Goal: Task Accomplishment & Management: Use online tool/utility

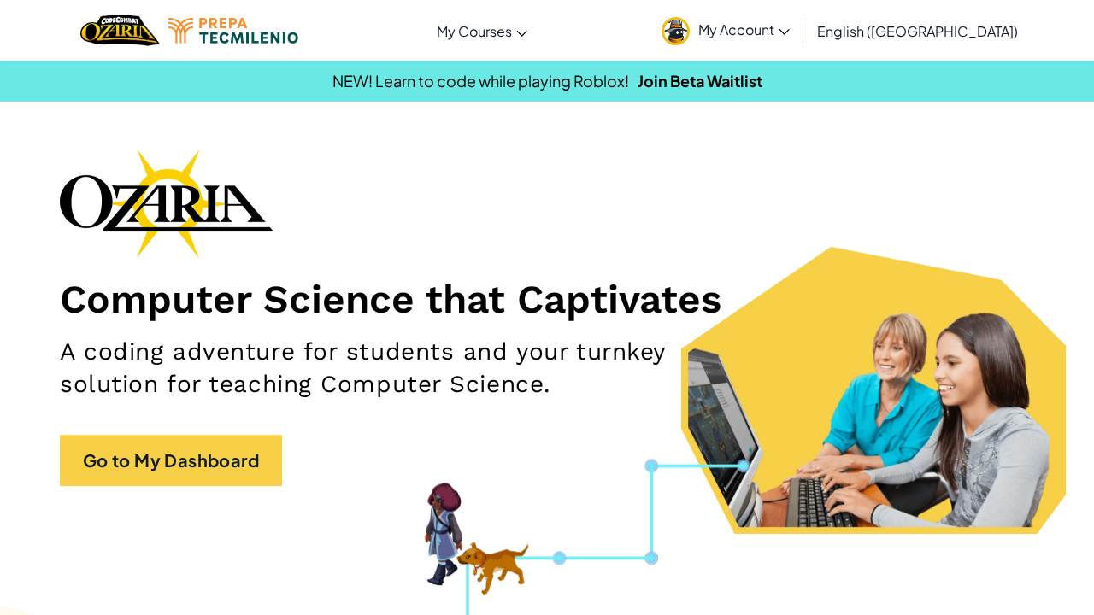
click at [789, 32] on span "My Account" at bounding box center [743, 30] width 91 height 18
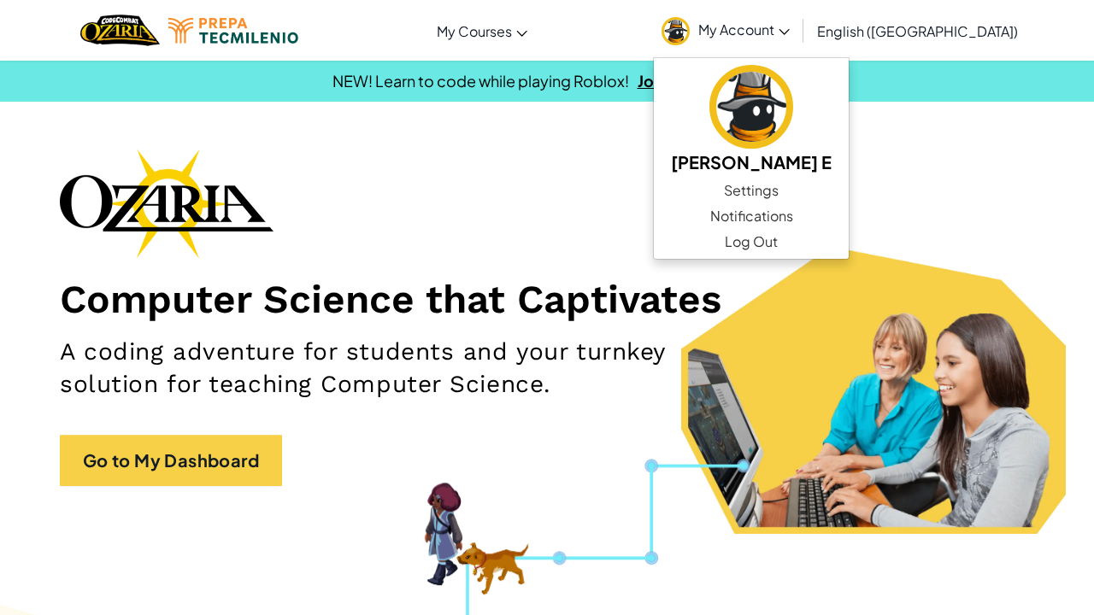
click at [685, 80] on link "Join Beta Waitlist" at bounding box center [699, 81] width 125 height 20
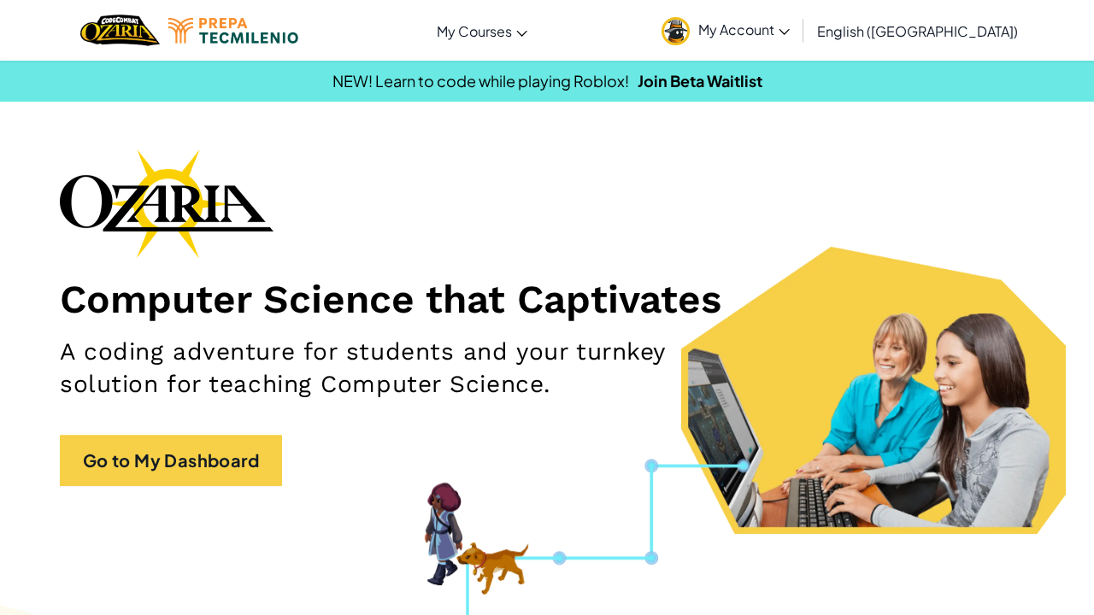
click at [789, 36] on span "My Account" at bounding box center [743, 30] width 91 height 18
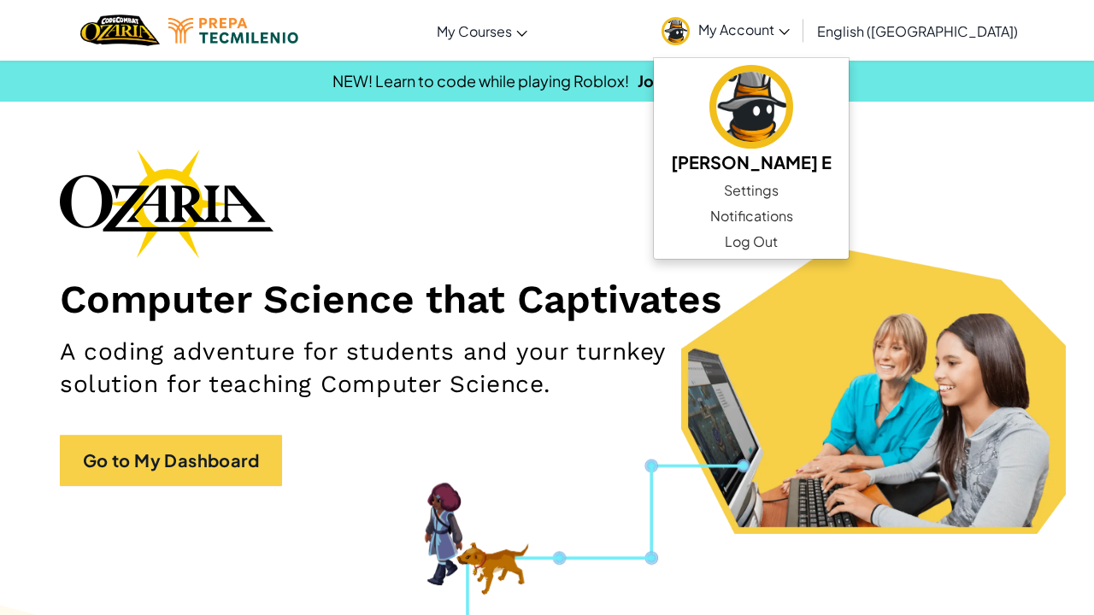
click at [695, 202] on div "Computer Science that Captivates A coding adventure for students and your turnk…" at bounding box center [547, 326] width 974 height 355
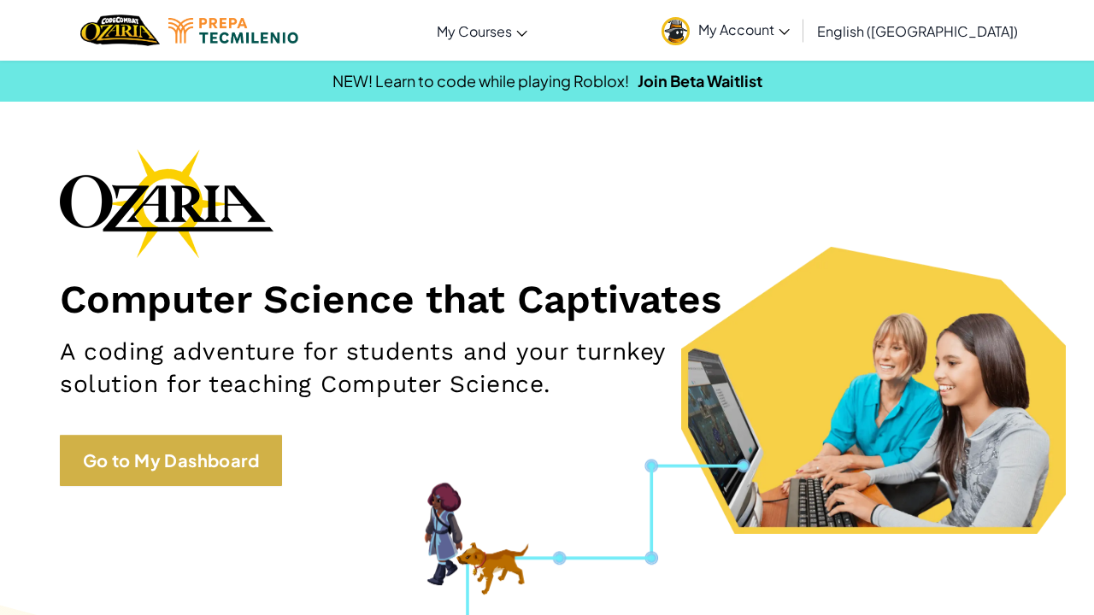
click at [220, 469] on link "Go to My Dashboard" at bounding box center [171, 460] width 222 height 51
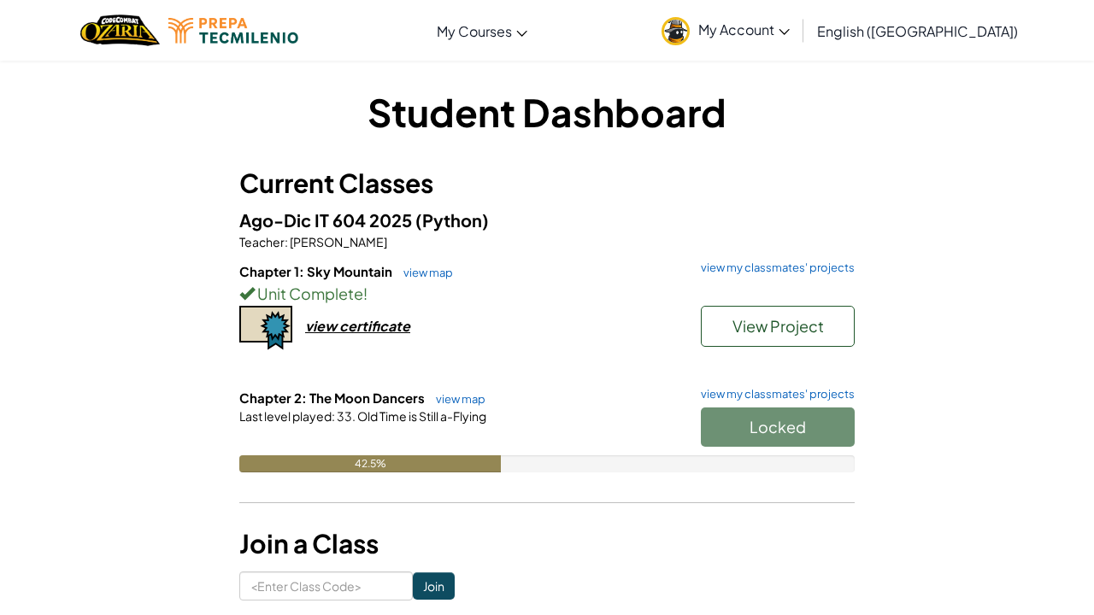
click at [731, 424] on div "Locked" at bounding box center [769, 432] width 171 height 48
click at [725, 418] on div "Locked" at bounding box center [769, 432] width 171 height 48
click at [449, 397] on link "view map" at bounding box center [456, 399] width 58 height 14
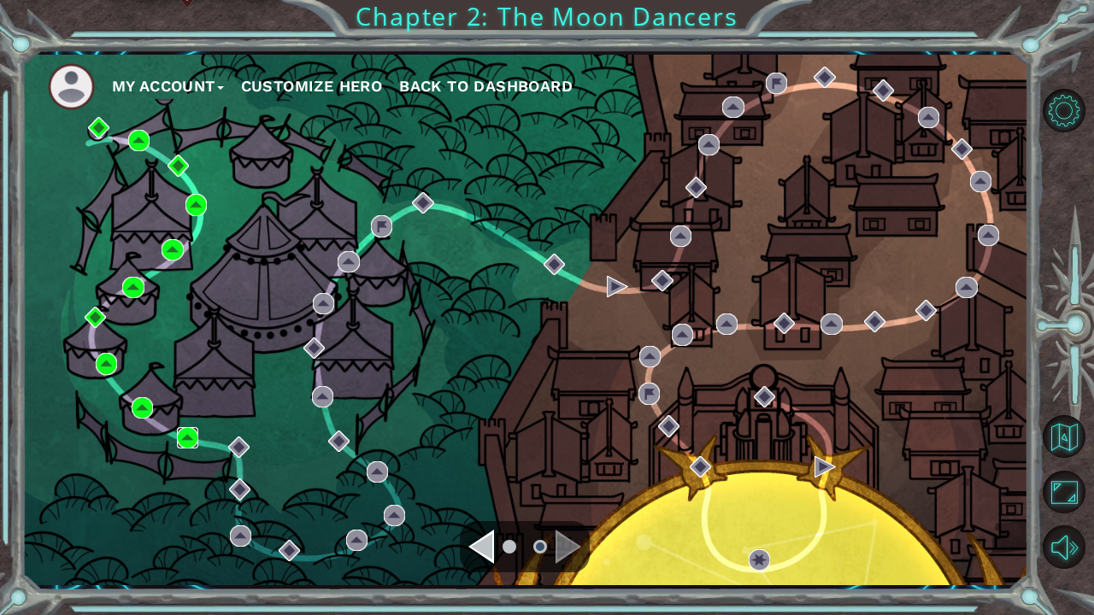
click at [191, 438] on img at bounding box center [187, 437] width 21 height 21
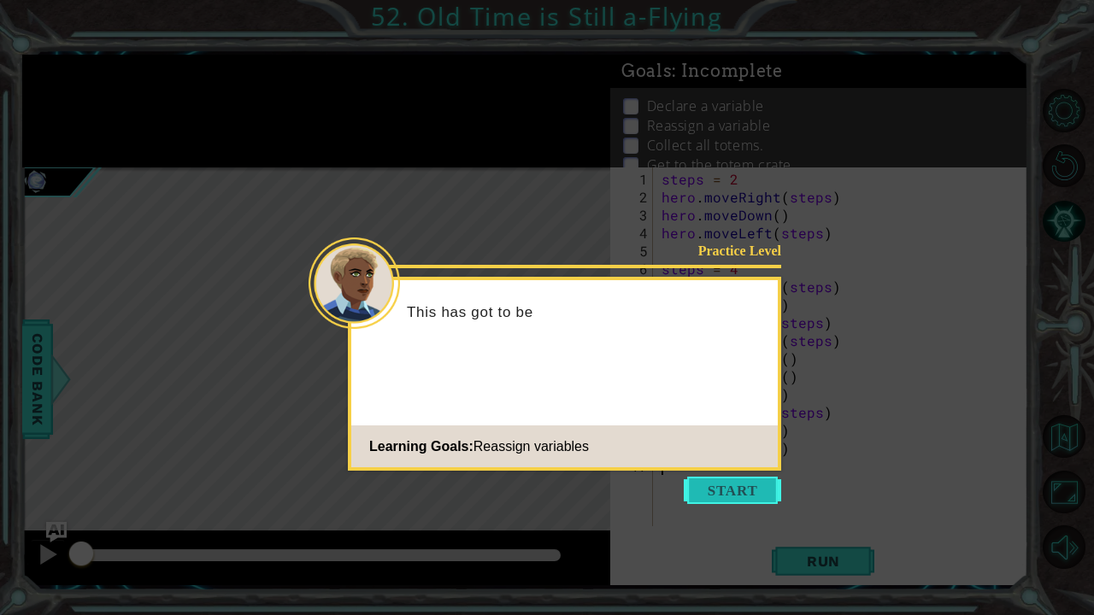
click at [725, 483] on button "Start" at bounding box center [732, 490] width 97 height 27
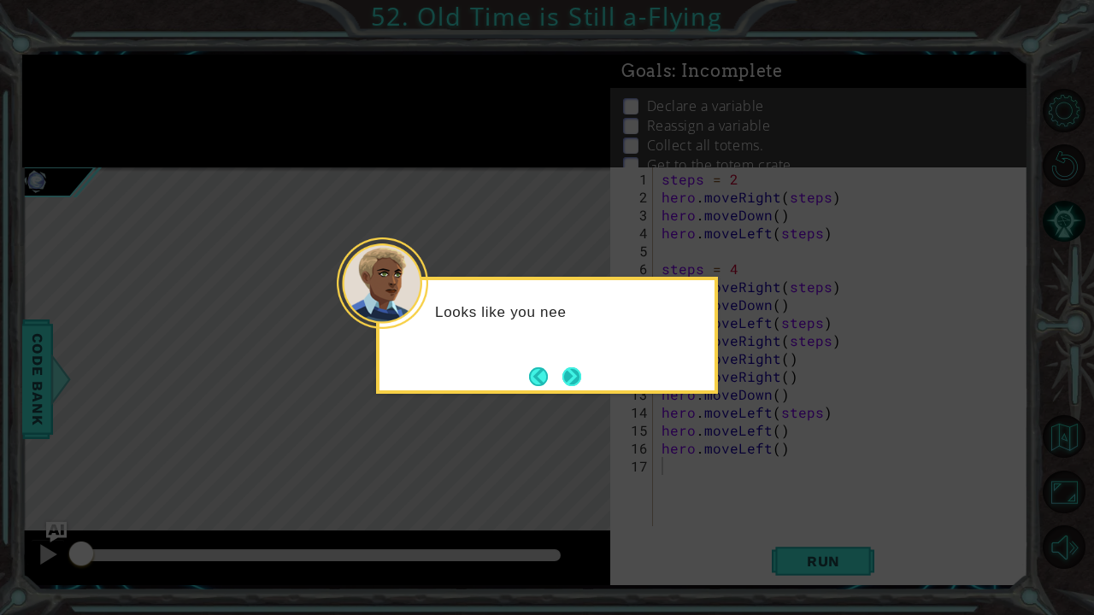
click at [578, 377] on button "Next" at bounding box center [571, 376] width 19 height 19
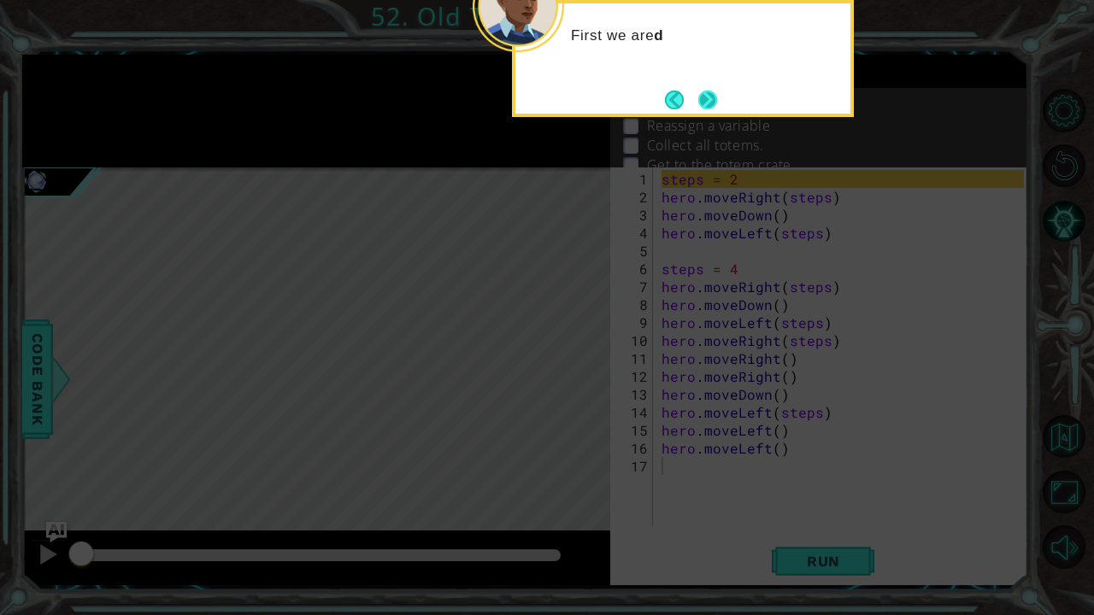
click at [714, 109] on button "Next" at bounding box center [707, 100] width 19 height 19
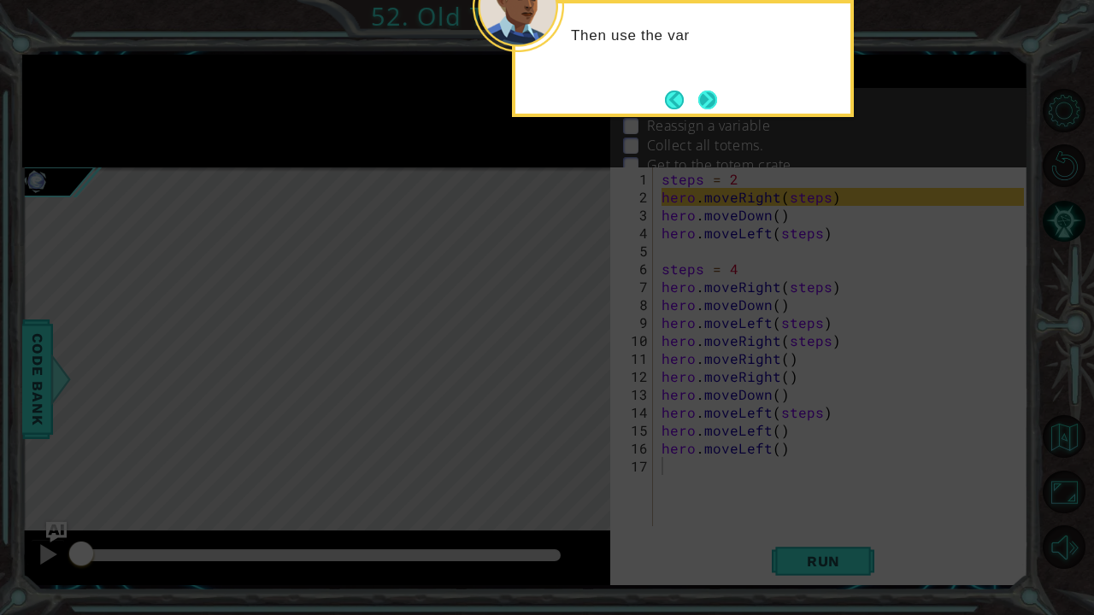
click at [709, 108] on button "Next" at bounding box center [707, 100] width 19 height 19
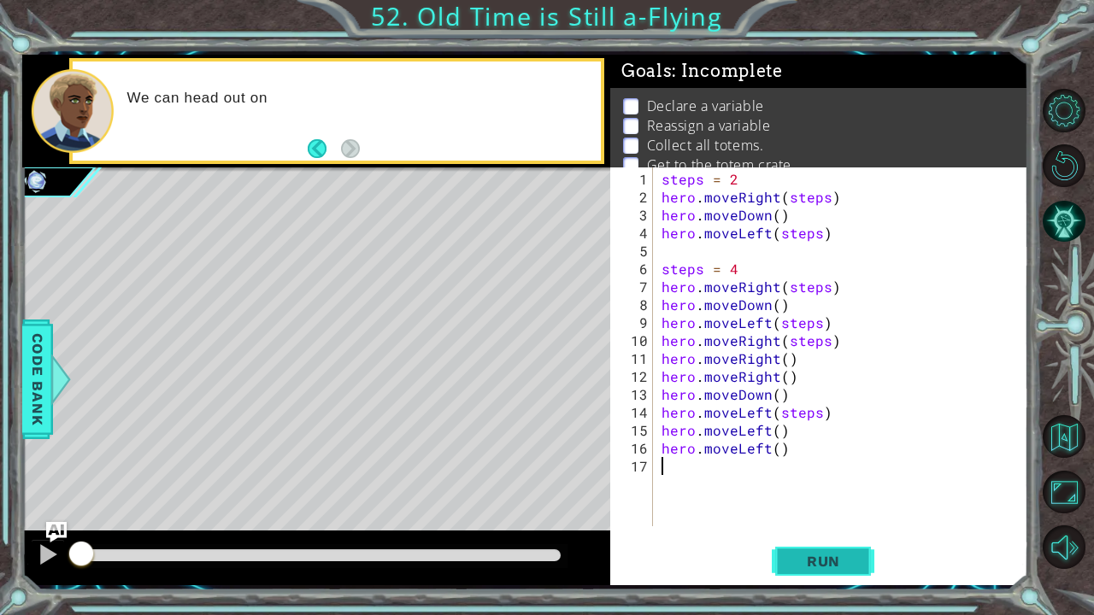
click at [800, 560] on span "Run" at bounding box center [823, 561] width 68 height 17
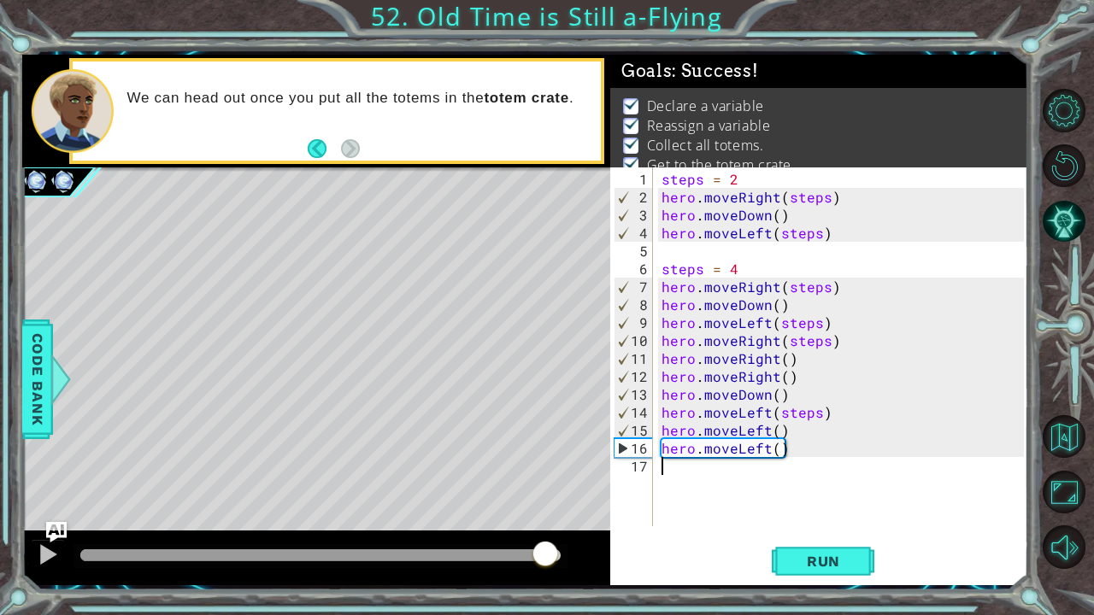
click at [544, 554] on div at bounding box center [320, 555] width 480 height 12
click at [802, 556] on span "Run" at bounding box center [823, 561] width 68 height 17
